Goal: Use online tool/utility: Use online tool/utility

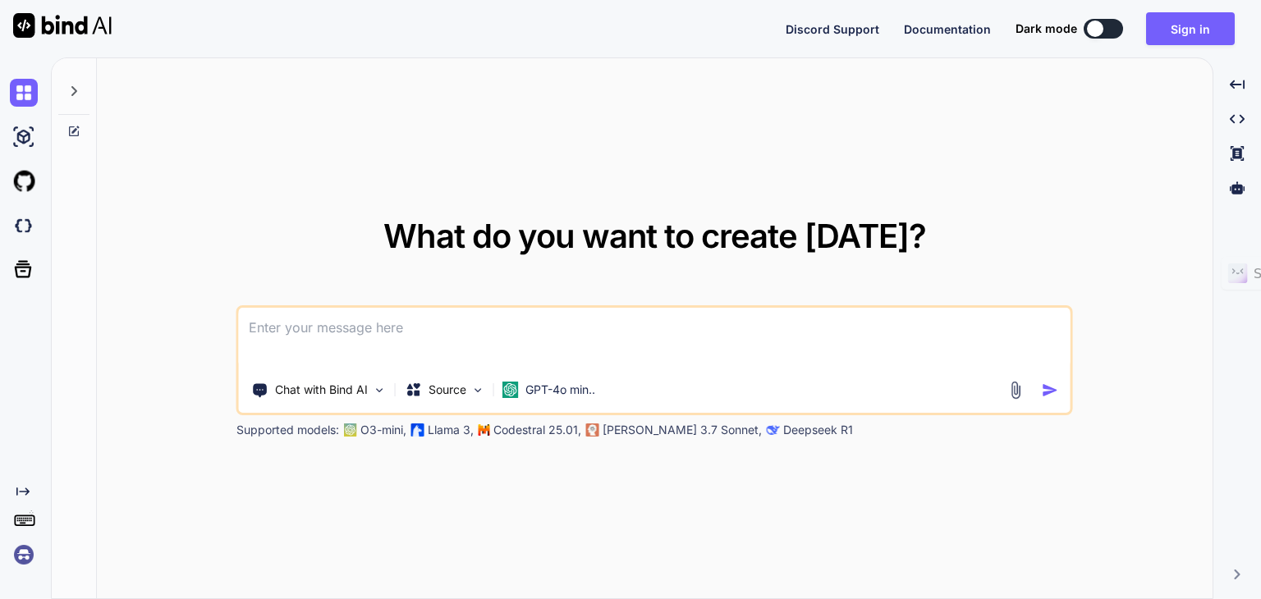
click at [1103, 26] on div at bounding box center [1095, 29] width 16 height 16
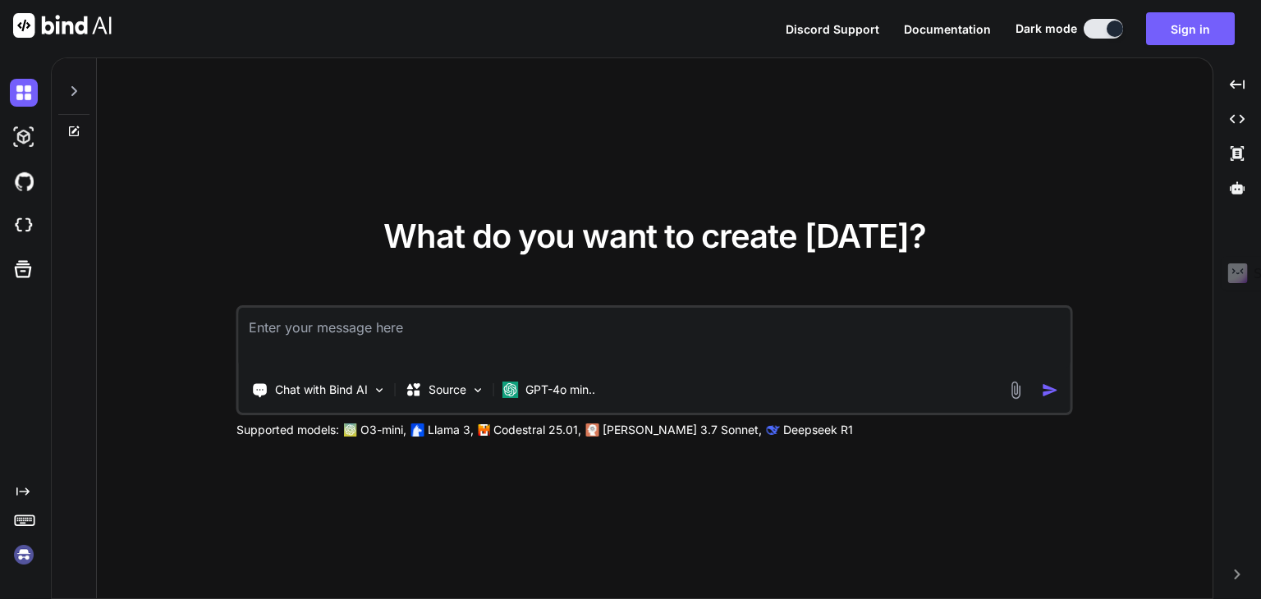
click at [1103, 26] on button at bounding box center [1103, 29] width 39 height 20
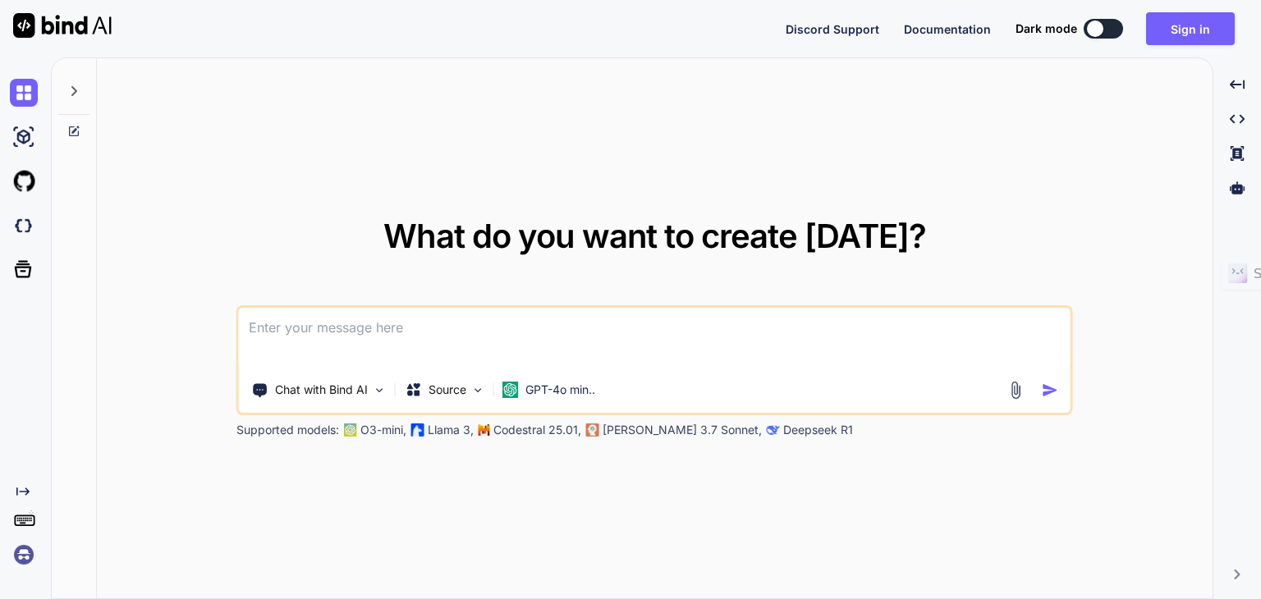
click at [408, 337] on textarea at bounding box center [655, 338] width 832 height 61
paste textarea
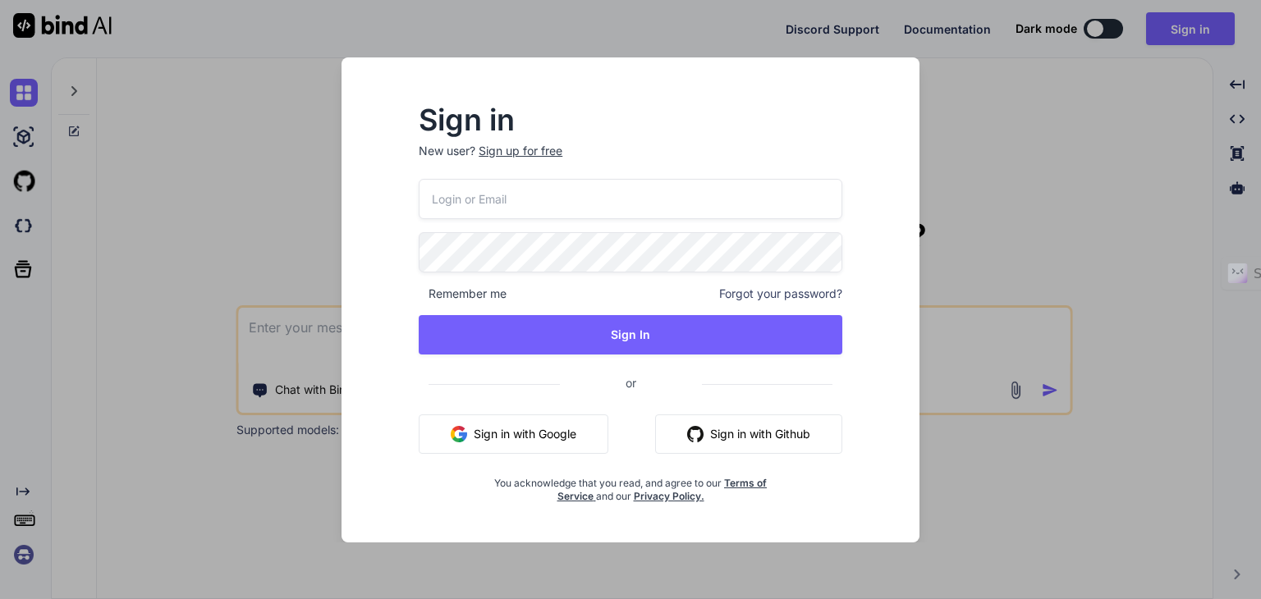
click at [545, 443] on button "Sign in with Google" at bounding box center [514, 434] width 190 height 39
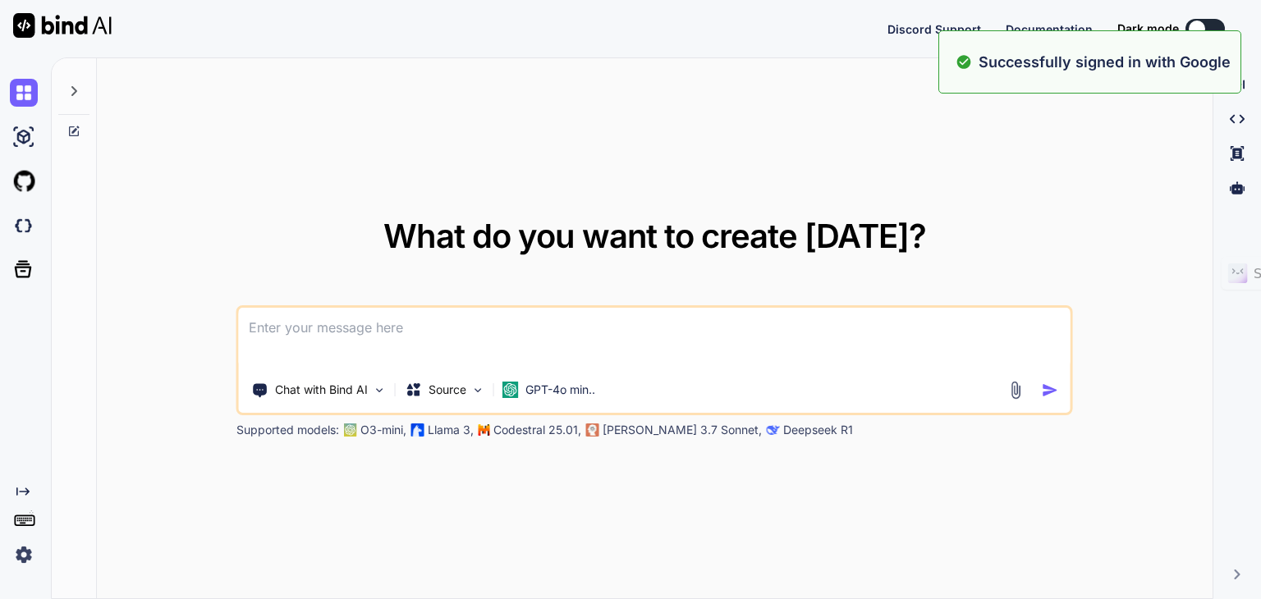
click at [582, 345] on textarea at bounding box center [655, 338] width 832 height 61
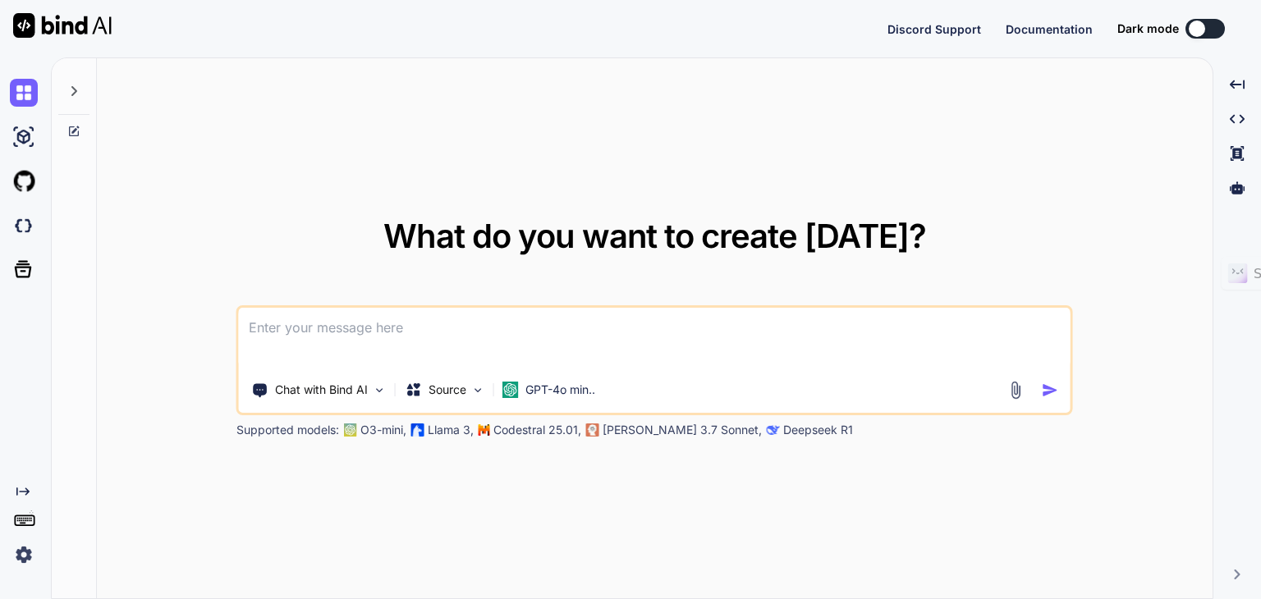
paste textarea "# Build: Student Progress Card Builder (Full-Stack MERN, no DB) **Goal** Create…"
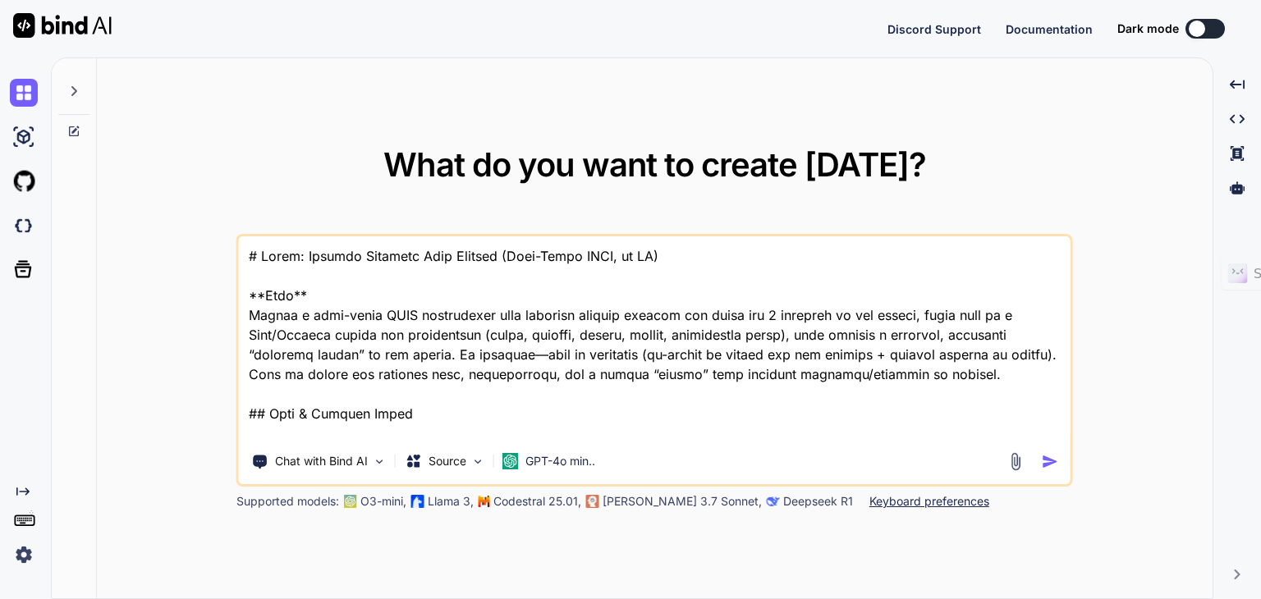
type textarea "# Build: Student Progress Card Builder (Full-Stack MERN, no DB) **Goal** Create…"
click at [1058, 464] on img "button" at bounding box center [1050, 461] width 17 height 17
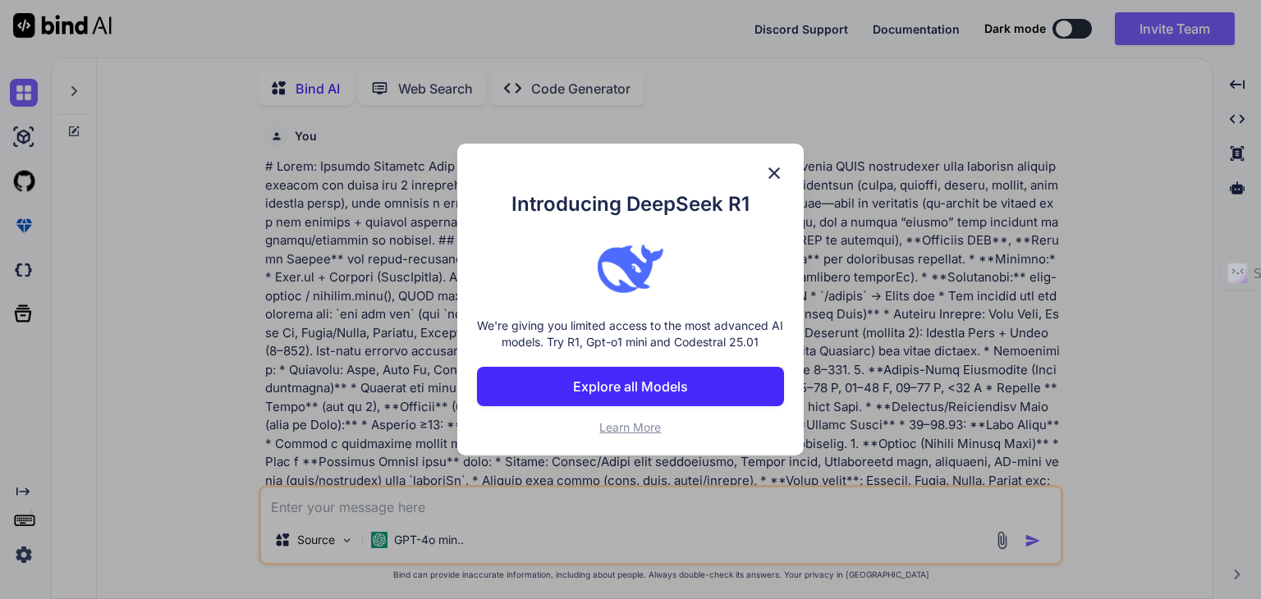
scroll to position [6, 0]
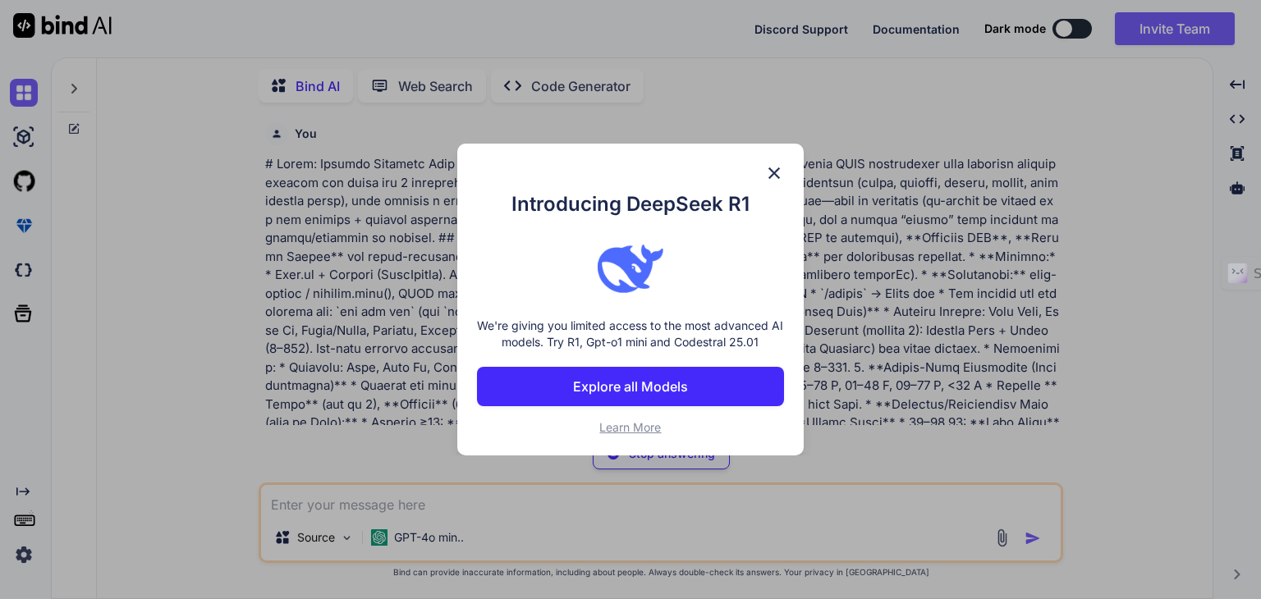
click at [780, 177] on img at bounding box center [774, 173] width 20 height 20
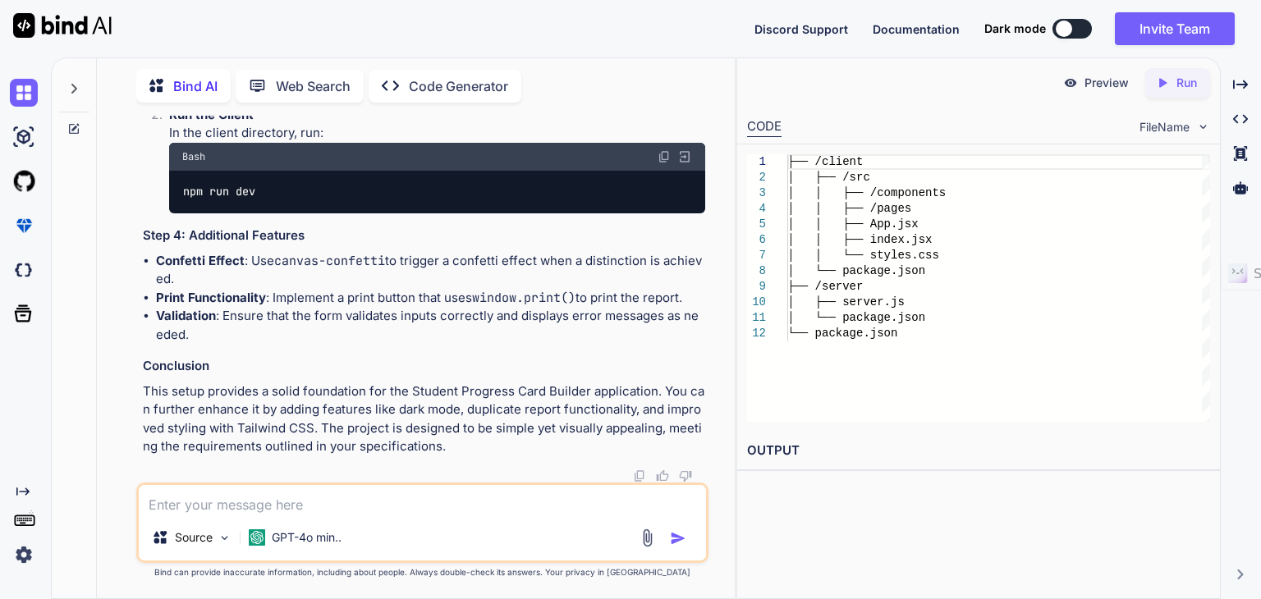
scroll to position [5890, 0]
click at [872, 233] on div "├── /client │ ├── /src │ │ ├── /components │ │ ├── /pages │ │ ├── App.jsx │ │ ├…" at bounding box center [998, 288] width 423 height 268
click at [821, 273] on div "├── /client │ ├── /src │ │ ├── /components │ │ ├── /pages │ │ ├── App.jsx │ │ ├…" at bounding box center [998, 288] width 423 height 268
click at [815, 231] on div "├── /client │ ├── /src │ │ ├── /components │ │ ├── /pages │ │ ├── App.jsx │ │ ├…" at bounding box center [998, 288] width 423 height 268
click at [909, 241] on div "├── /client │ ├── /src │ │ ├── /components │ │ ├── /pages │ │ ├── App.jsx │ │ ├…" at bounding box center [998, 288] width 423 height 268
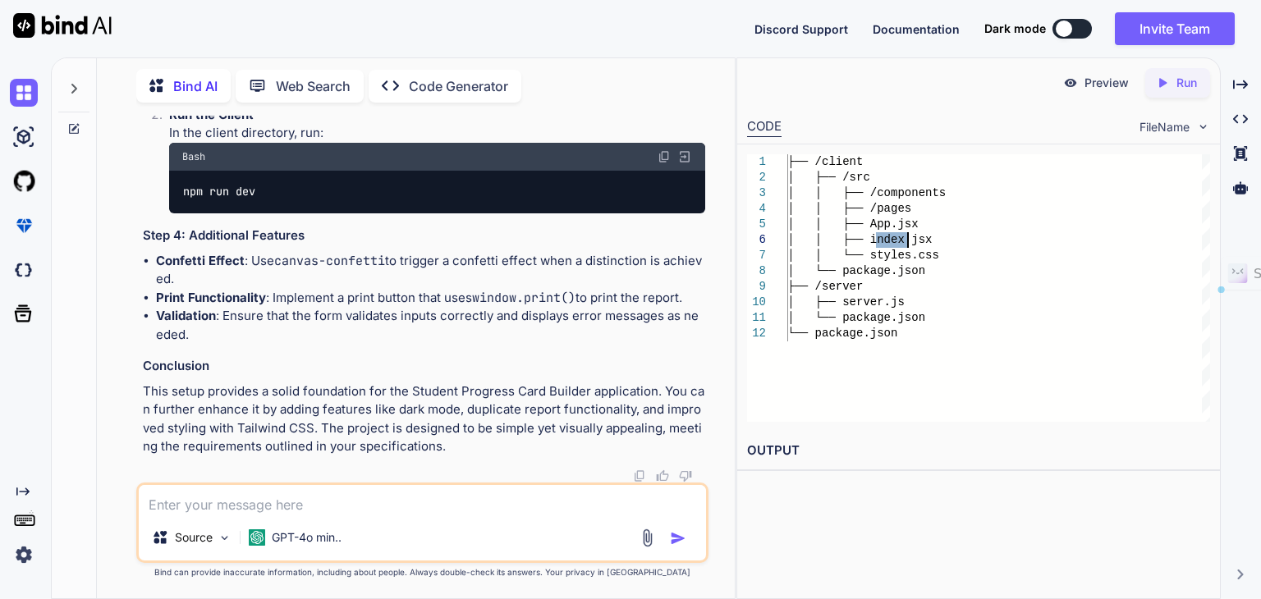
click at [909, 241] on div "├── /client │ ├── /src │ │ ├── /components │ │ ├── /pages │ │ ├── App.jsx │ │ ├…" at bounding box center [998, 288] width 423 height 268
click at [888, 225] on div "├── /client │ ├── /src │ │ ├── /components │ │ ├── /pages │ │ ├── App.jsx │ │ ├…" at bounding box center [998, 288] width 423 height 268
click at [1177, 78] on p "Run" at bounding box center [1187, 83] width 21 height 16
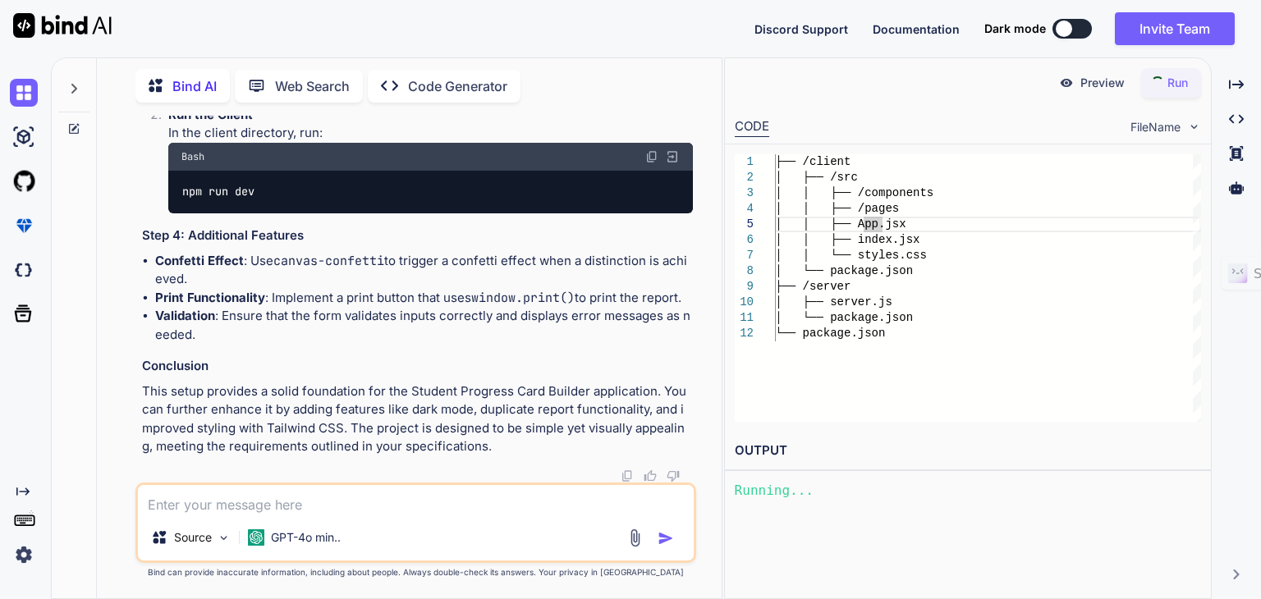
scroll to position [5945, 0]
drag, startPoint x: 736, startPoint y: 112, endPoint x: 506, endPoint y: 126, distance: 230.3
click at [506, 126] on div "Bind AI Web Search Created with Pixso. Code Generator You Bind AI This project …" at bounding box center [656, 328] width 1210 height 542
click at [971, 96] on div "Preview Created with Pixso. Run" at bounding box center [968, 82] width 486 height 49
click at [920, 543] on div "Preview Created with Pixso. Run CODE FileName 1 2 3 4 5 6 7 8 9 10 11 12 ├── /c…" at bounding box center [968, 328] width 488 height 542
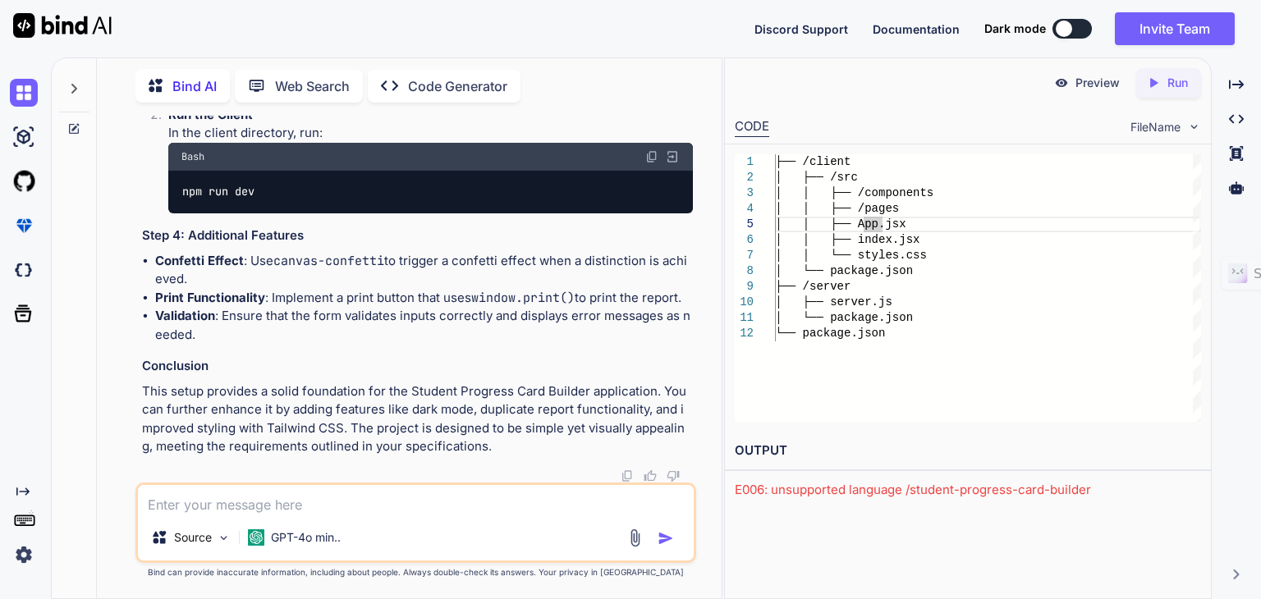
click at [1104, 86] on p "Preview" at bounding box center [1098, 83] width 44 height 16
click at [943, 491] on div "E006: unsupported language /student-progress-card-builder" at bounding box center [968, 490] width 466 height 19
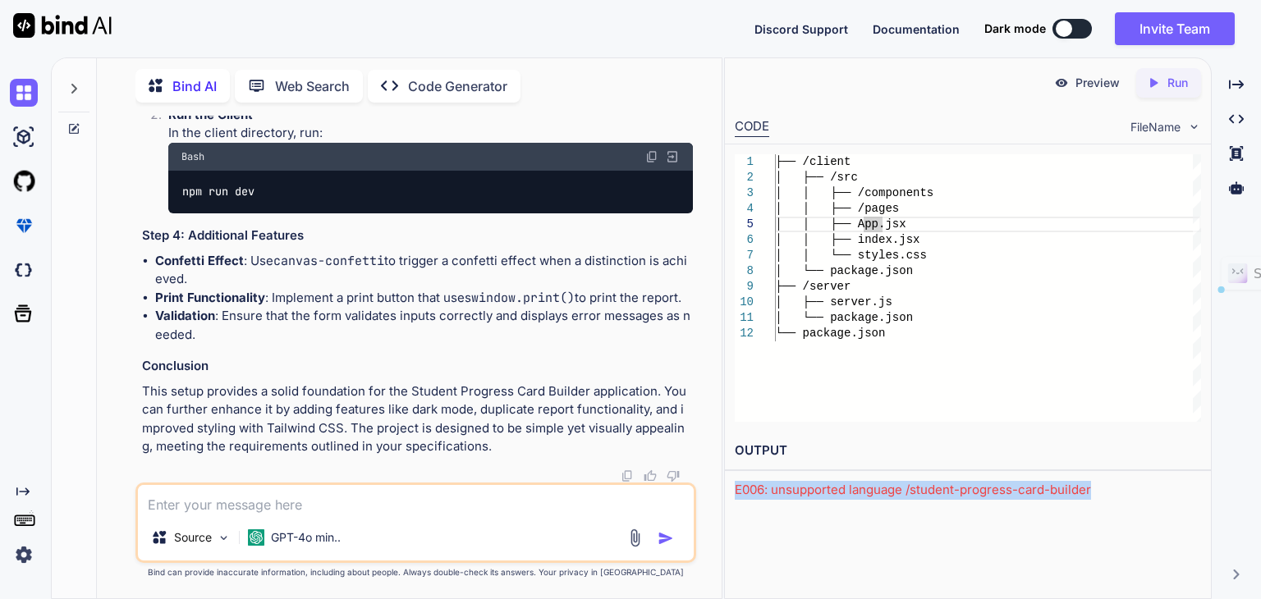
click at [943, 491] on div "E006: unsupported language /student-progress-card-builder" at bounding box center [968, 490] width 466 height 19
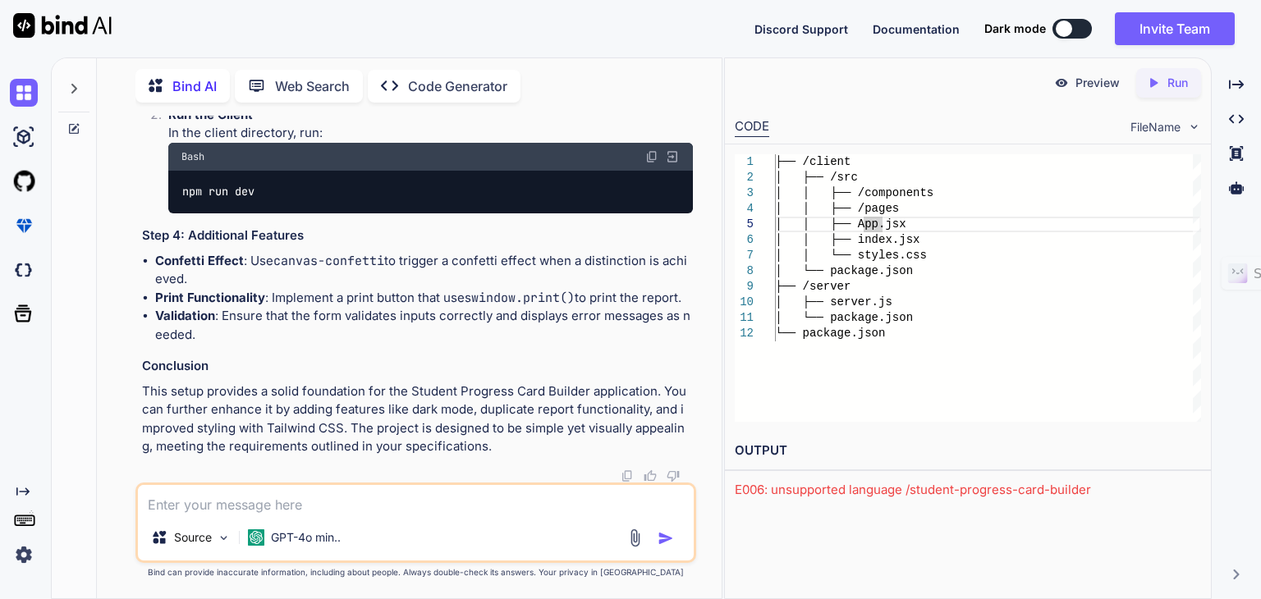
click at [324, 511] on textarea at bounding box center [416, 500] width 556 height 30
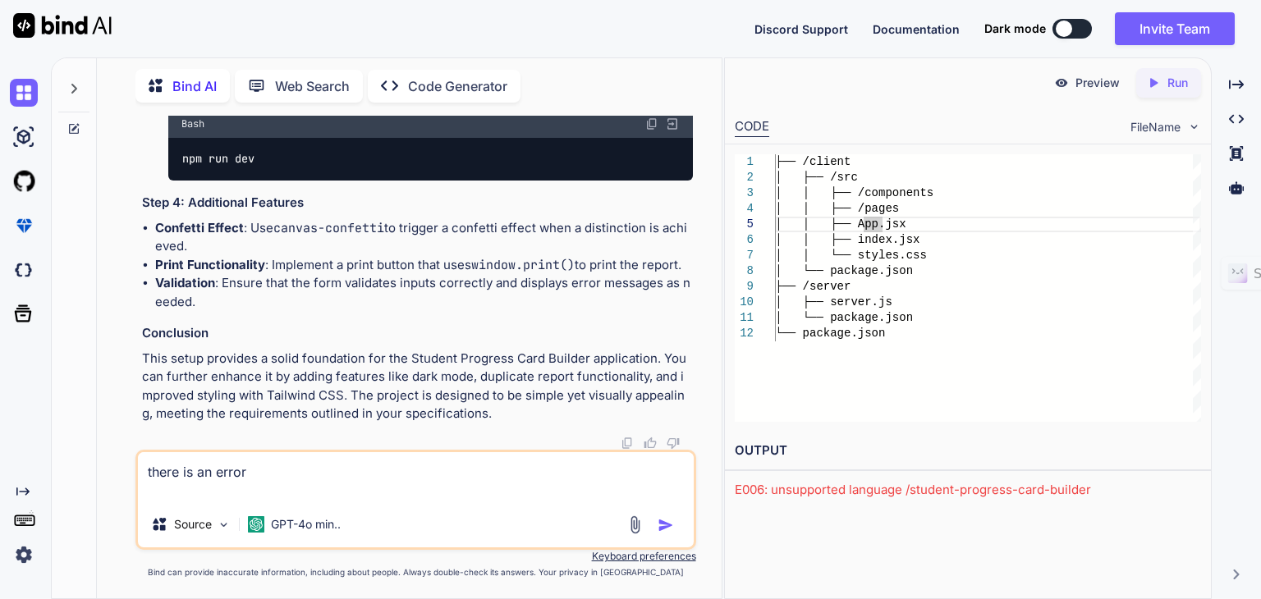
click at [758, 496] on div "E006: unsupported language /student-progress-card-builder" at bounding box center [968, 490] width 466 height 19
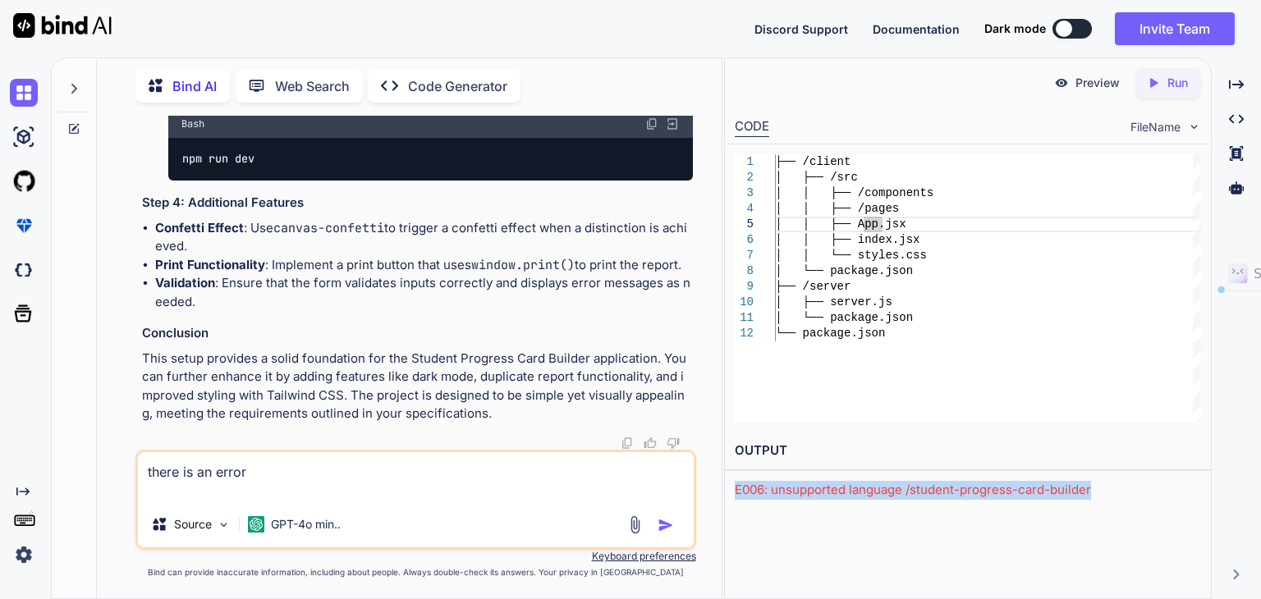
click at [758, 496] on div "E006: unsupported language /student-progress-card-builder" at bounding box center [968, 490] width 466 height 19
copy div "E006"
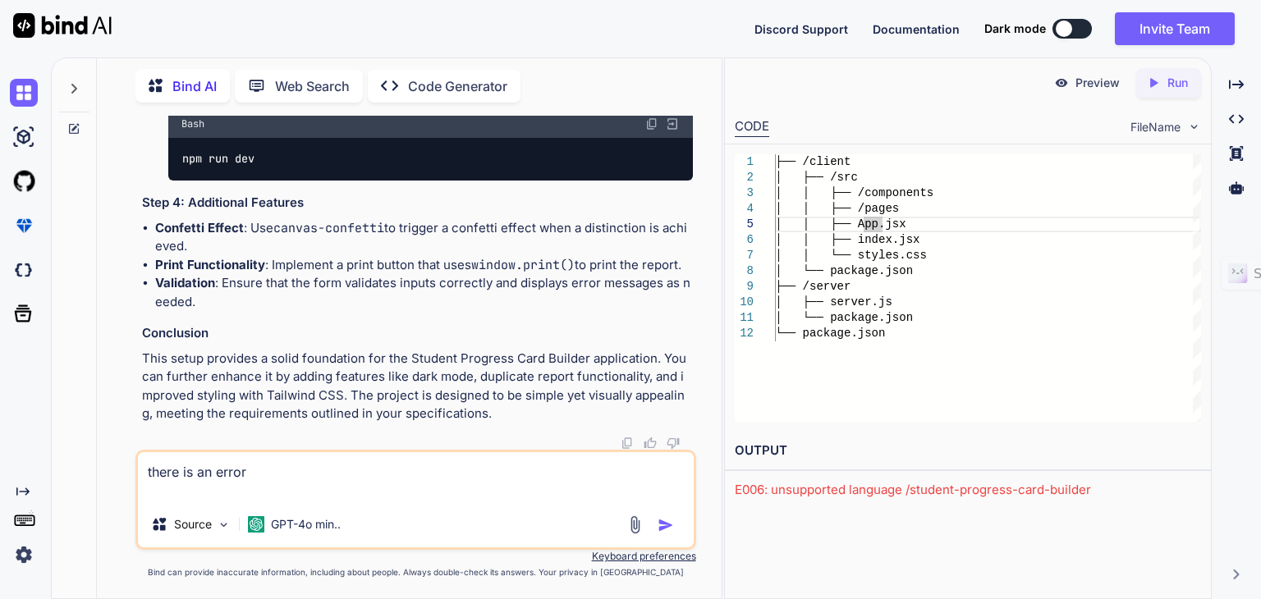
click at [347, 489] on textarea "there is an error" at bounding box center [416, 476] width 556 height 49
paste textarea "E006: unsupported language /student-progress-card-builder"
type textarea "there is an error E006: unsupported language /student-progress-card-builder"
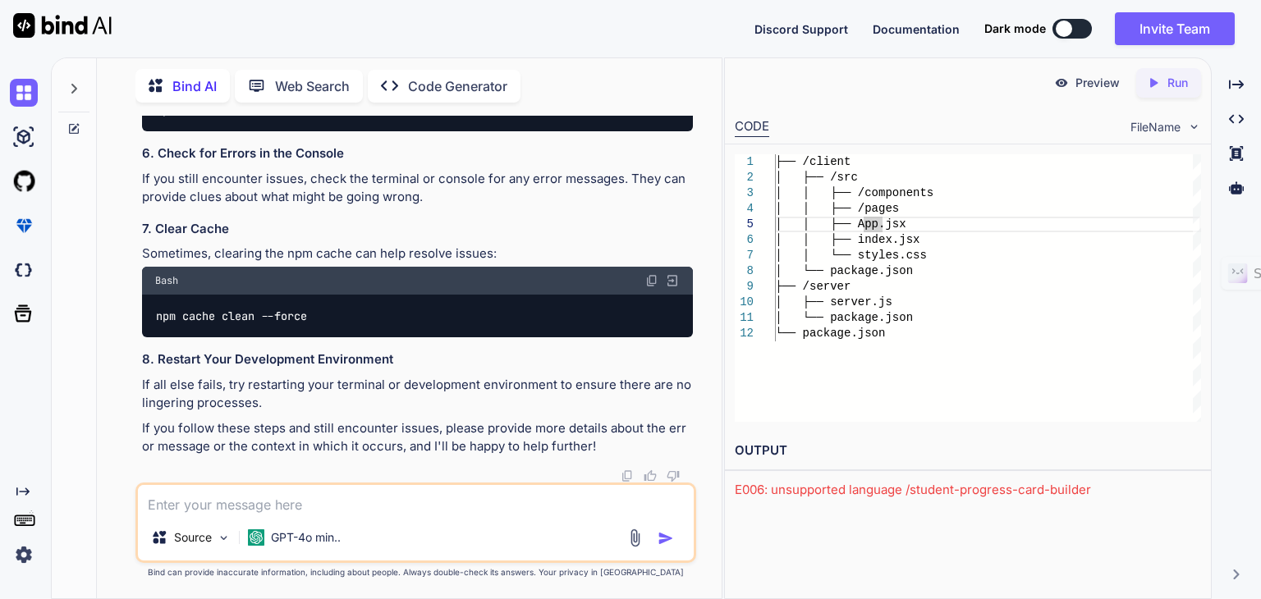
scroll to position [7487, 0]
click at [1159, 80] on icon "Created with Pixso." at bounding box center [1153, 83] width 15 height 15
click at [1179, 130] on span "FileName" at bounding box center [1156, 127] width 50 height 16
click at [1192, 126] on img at bounding box center [1194, 127] width 14 height 14
click at [905, 75] on div "Preview Run" at bounding box center [968, 82] width 486 height 49
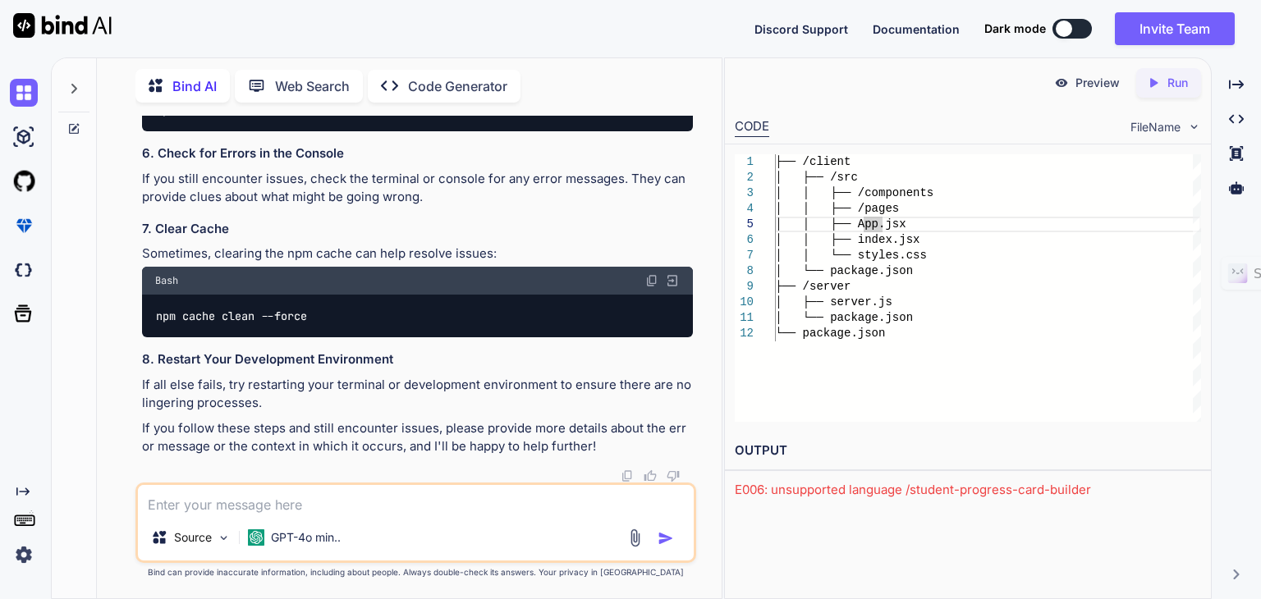
click at [960, 513] on div "Preview Created with Pixso. Run CODE FileName 1 2 3 4 5 6 7 8 9 10 11 12 ├── /c…" at bounding box center [968, 328] width 488 height 542
click at [938, 333] on div "├── /client │ ├── /src │ │ ├── /components │ │ ├── /pages │ │ ├── App.jsx │ │ ├…" at bounding box center [988, 288] width 426 height 268
click at [1182, 126] on div "FileName" at bounding box center [1166, 127] width 71 height 16
click at [683, 8] on div "Discord Support Documentation Dark mode Invite Team Created with Pixso." at bounding box center [630, 28] width 1261 height 57
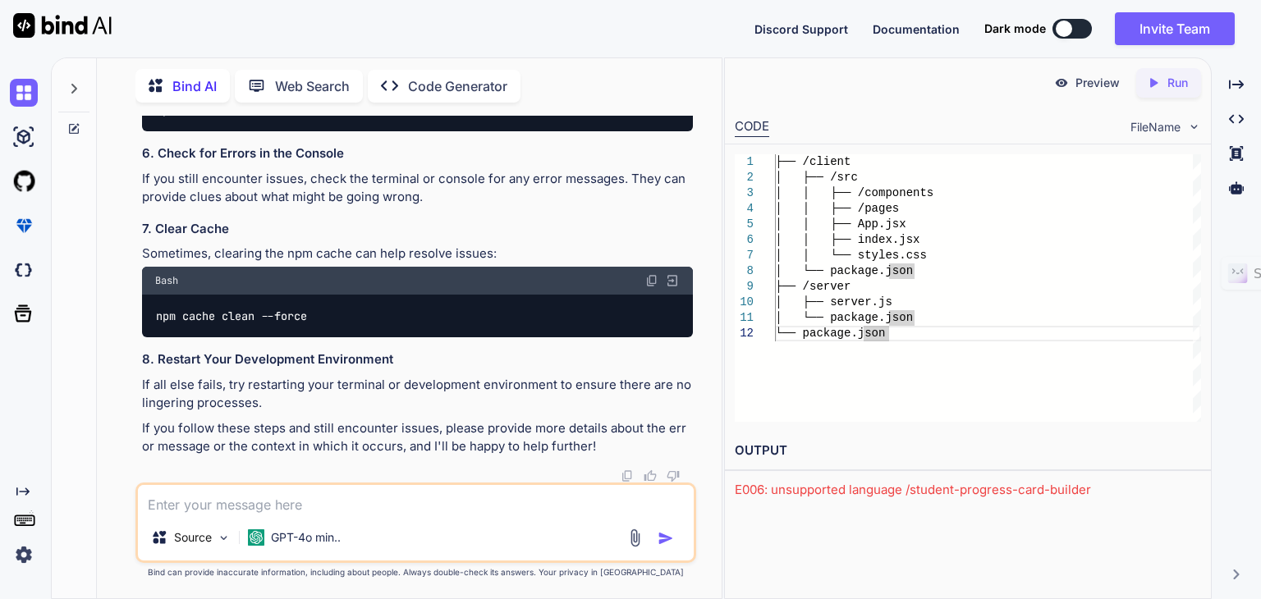
click at [1097, 85] on p "Preview" at bounding box center [1098, 83] width 44 height 16
click at [1159, 86] on icon "Created with Pixso." at bounding box center [1153, 83] width 15 height 15
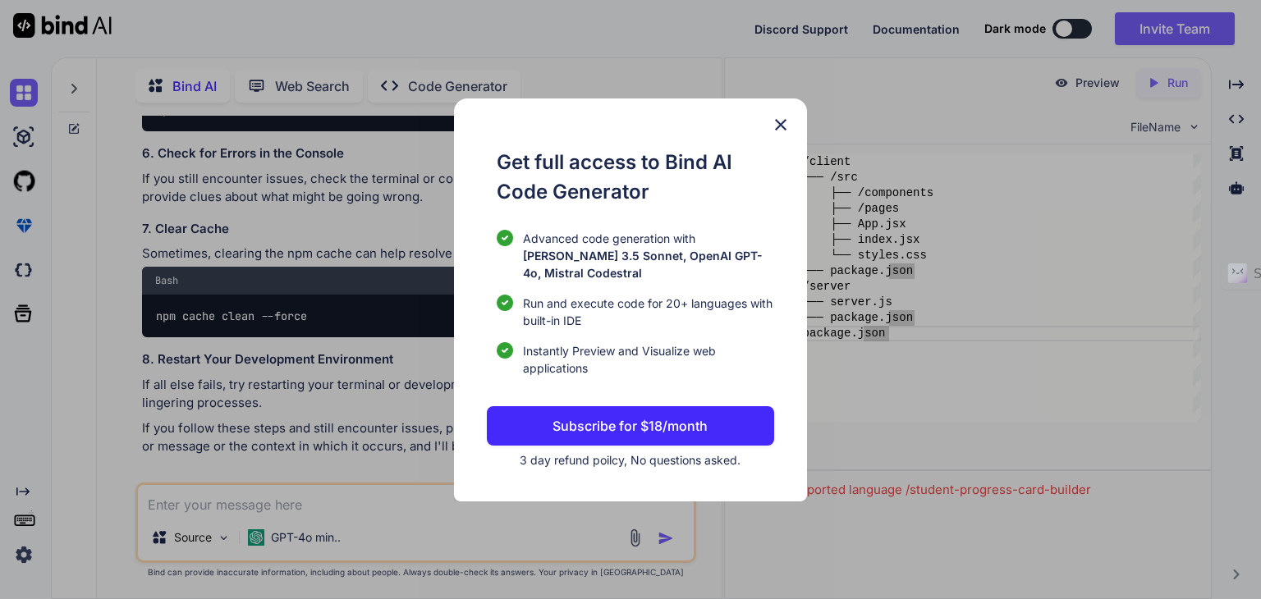
click at [774, 135] on img at bounding box center [781, 125] width 20 height 20
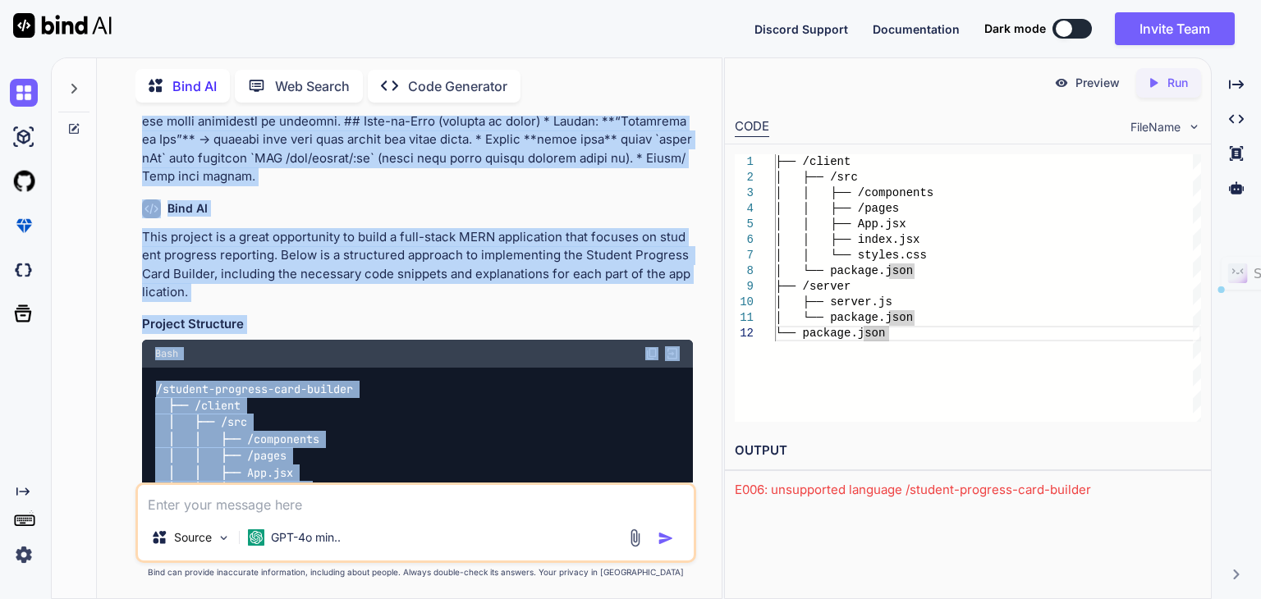
scroll to position [1472, 0]
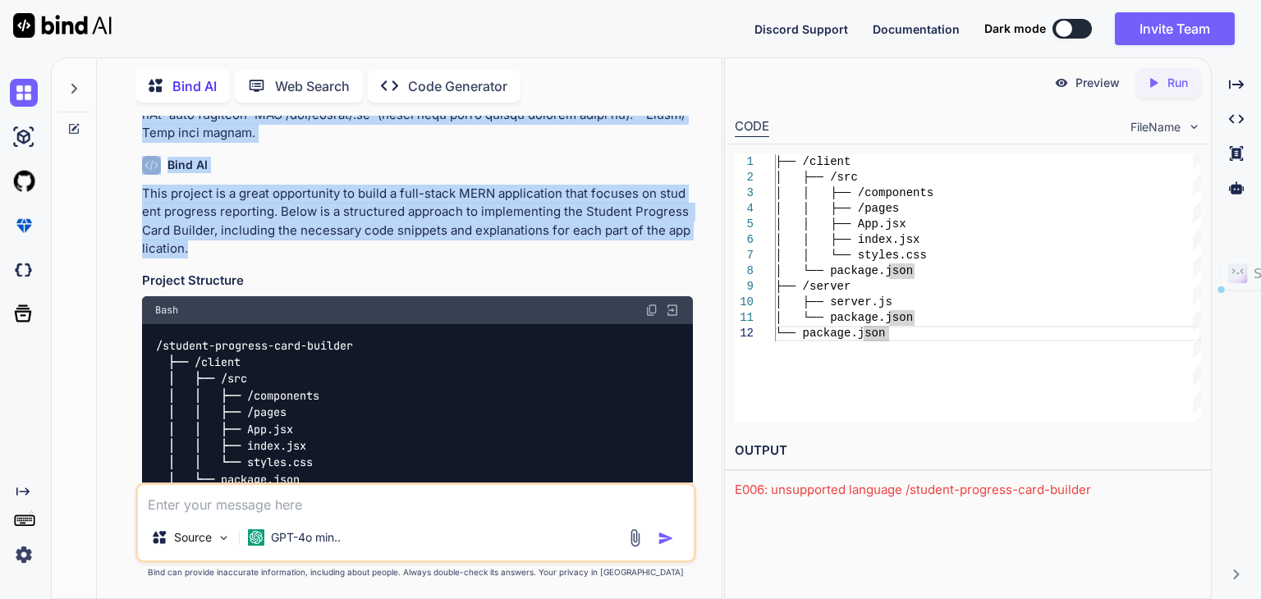
drag, startPoint x: 144, startPoint y: 163, endPoint x: 407, endPoint y: 226, distance: 271.1
click at [407, 226] on div "You Bind AI This project is a great opportunity to build a full-stack MERN appl…" at bounding box center [418, 299] width 558 height 367
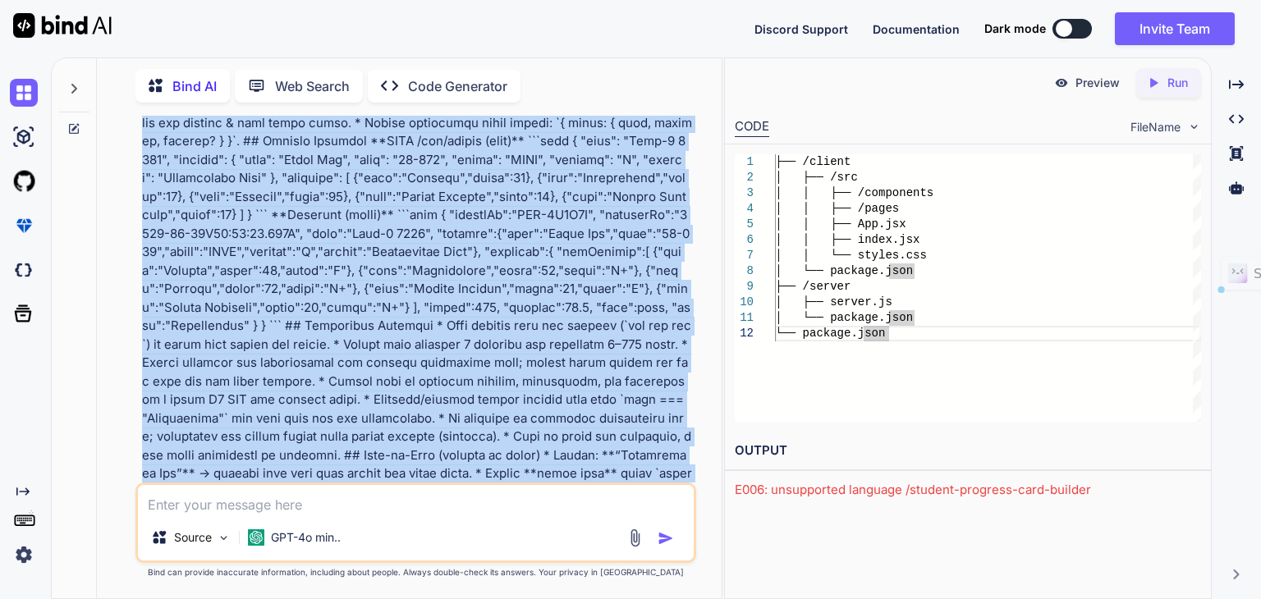
scroll to position [1094, 0]
copy p "# Build: Student Progress Card Builder (Full-Stack MERN, no DB) **Goal** Create…"
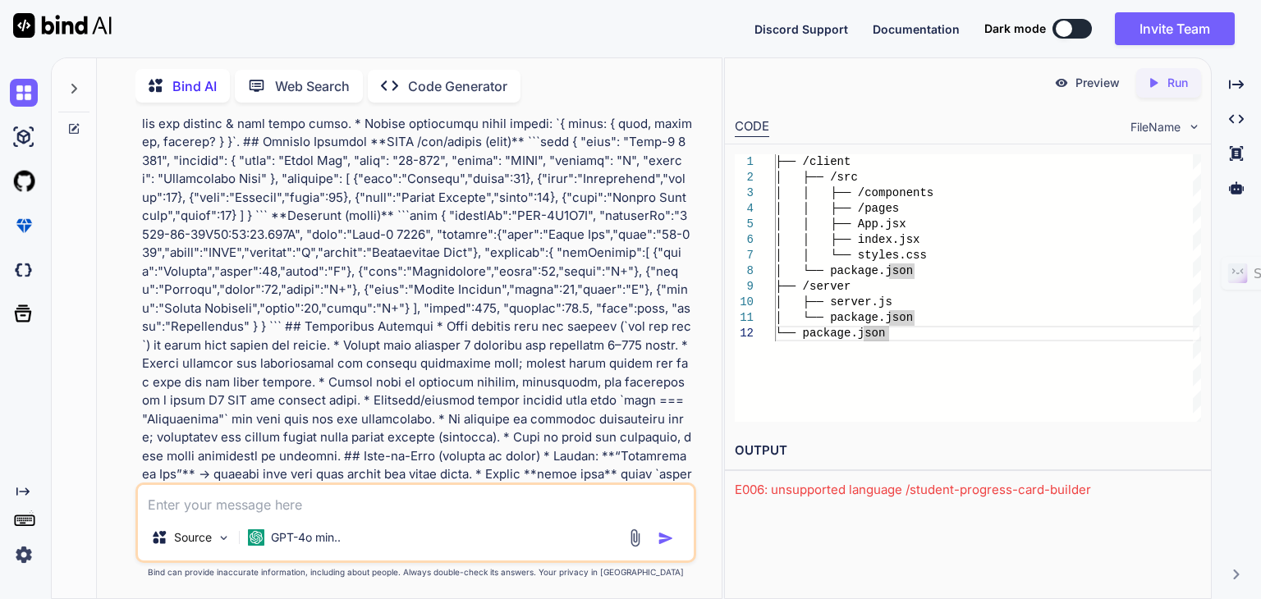
click at [842, 100] on div "Preview Created with Pixso. Run" at bounding box center [968, 82] width 486 height 49
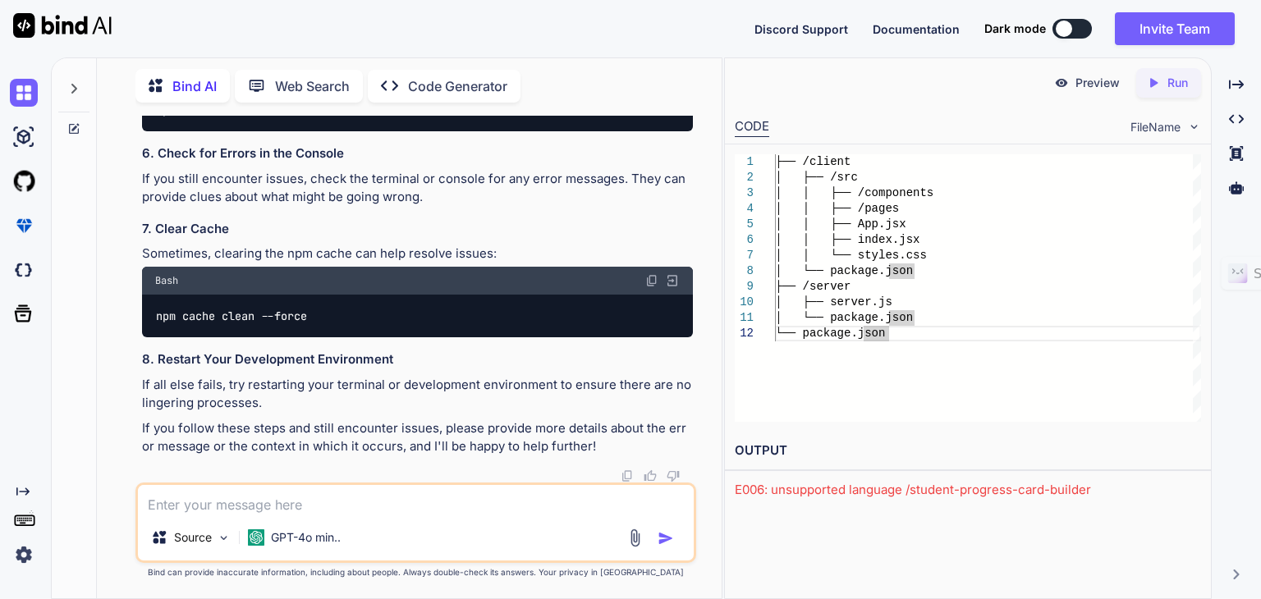
scroll to position [7233, 0]
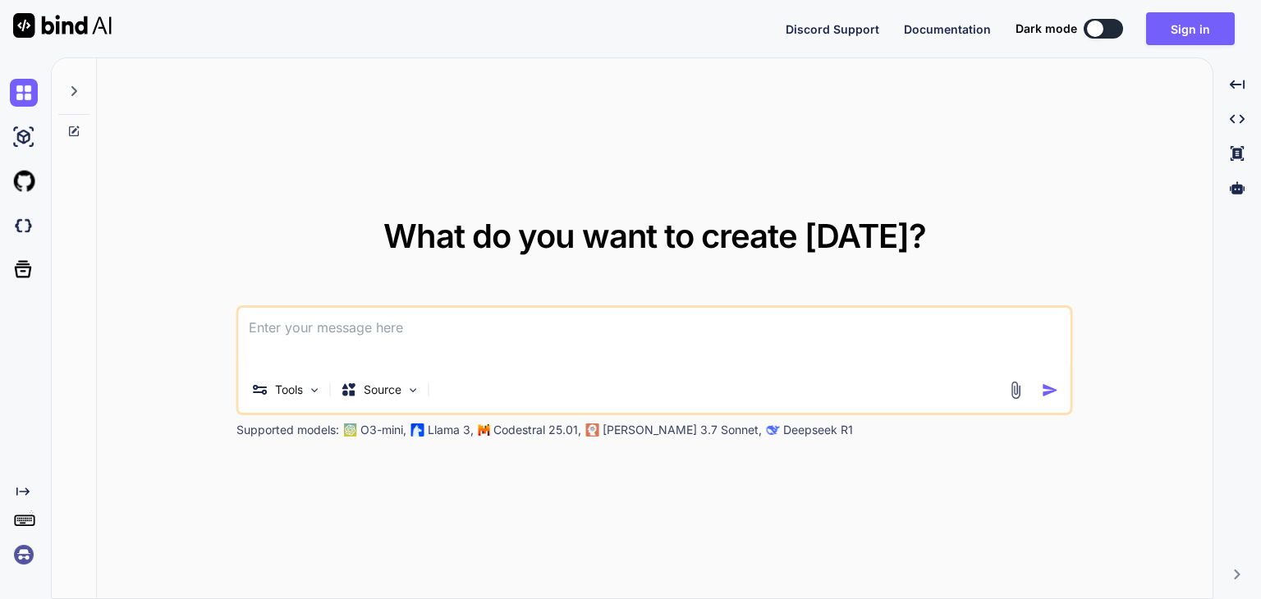
type textarea "x"
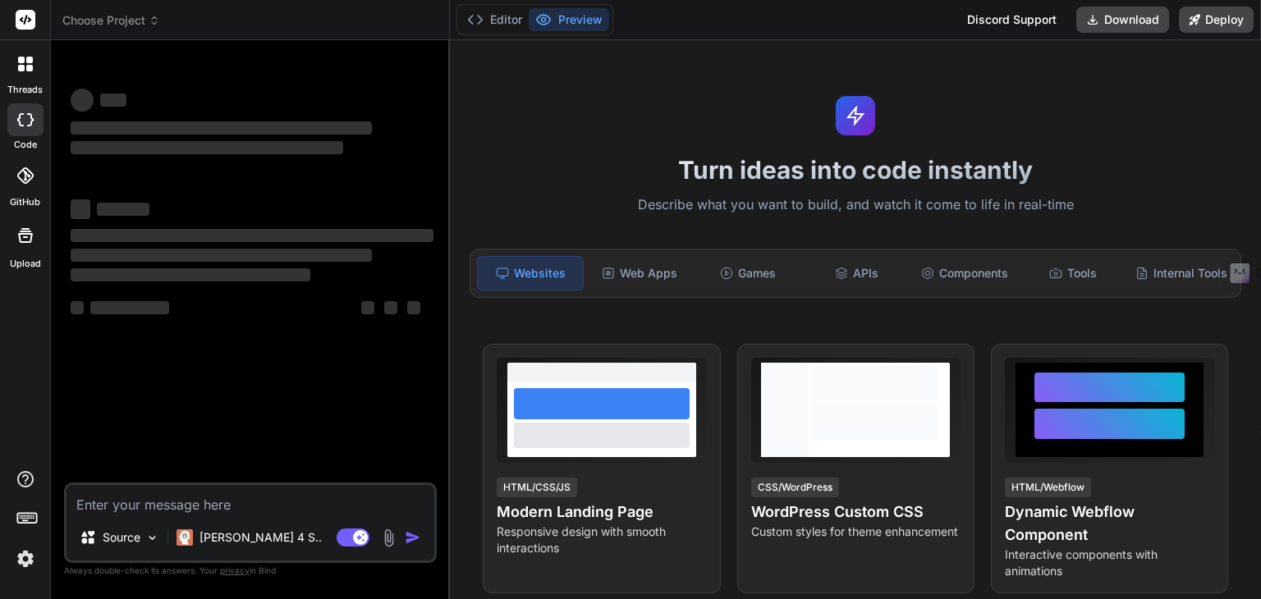
click at [613, 125] on div "Turn ideas into code instantly Describe what you want to build, and watch it co…" at bounding box center [855, 319] width 811 height 559
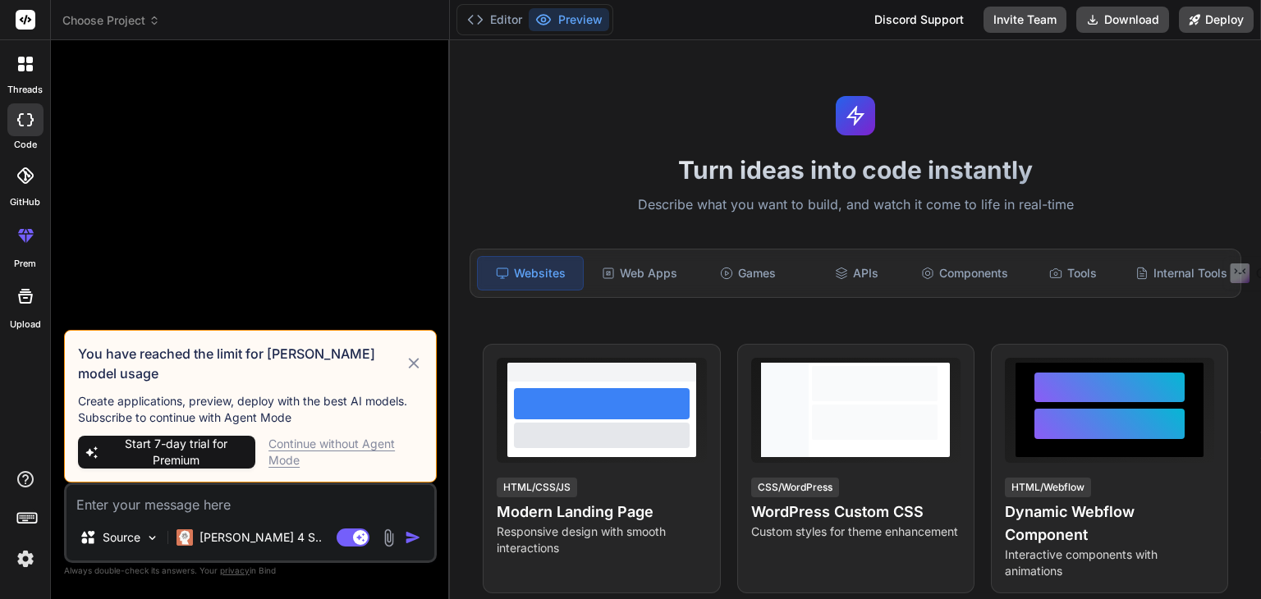
click at [417, 369] on icon at bounding box center [413, 363] width 11 height 11
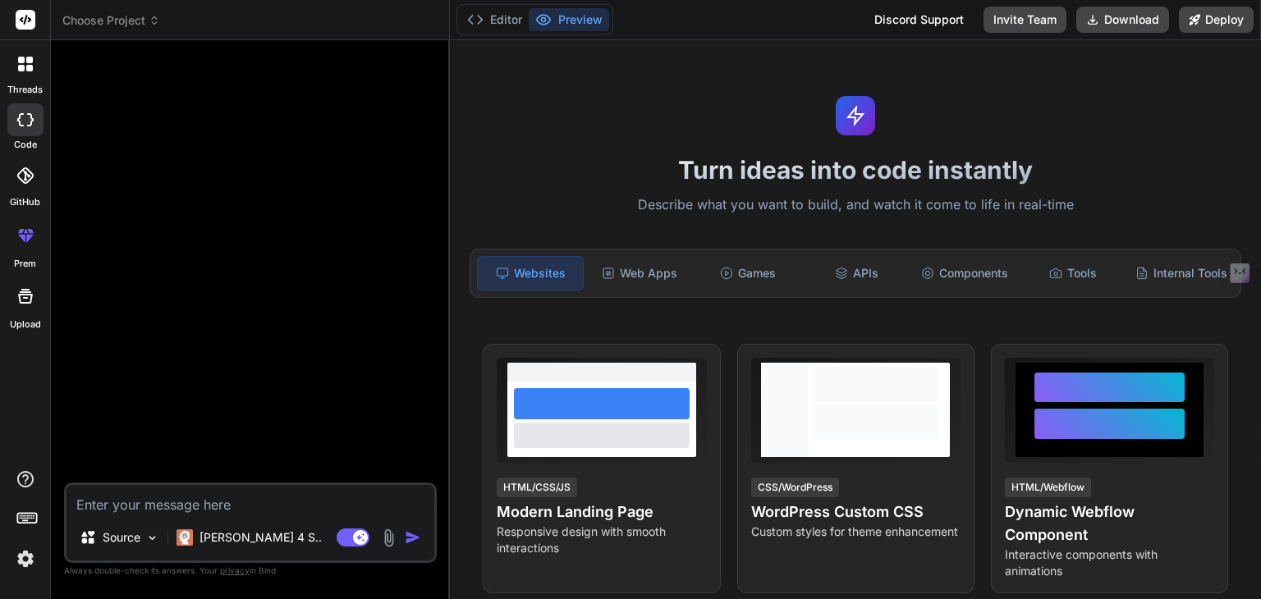
click at [203, 187] on div at bounding box center [252, 267] width 370 height 429
click at [191, 501] on textarea at bounding box center [251, 500] width 368 height 30
paste textarea "E006: unsupported language /student-progress-card-builder"
type textarea "x"
type textarea "E006: unsupported language /student-progress-card-builder"
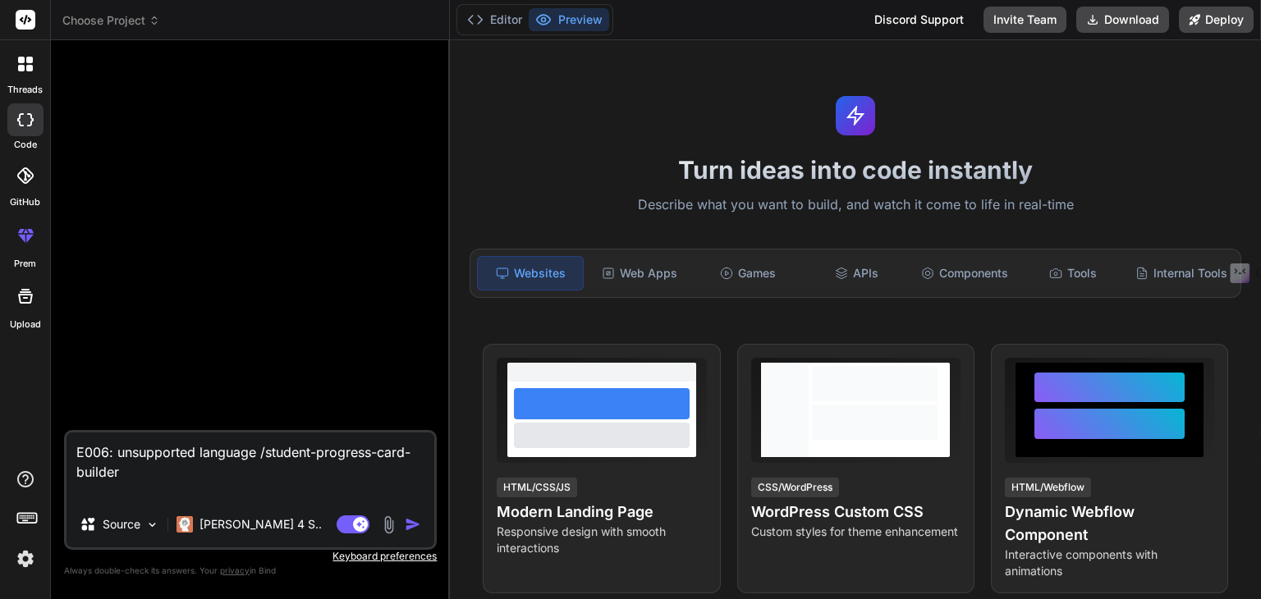
click at [191, 501] on textarea "E006: unsupported language /student-progress-card-builder" at bounding box center [251, 467] width 368 height 69
type textarea "x"
